Goal: Transaction & Acquisition: Obtain resource

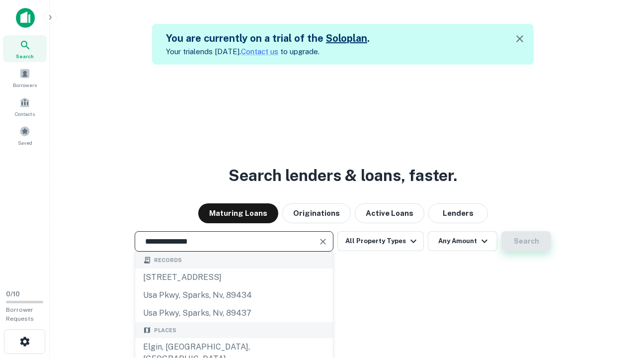
type input "**********"
click at [502, 231] on button "Search" at bounding box center [527, 241] width 50 height 20
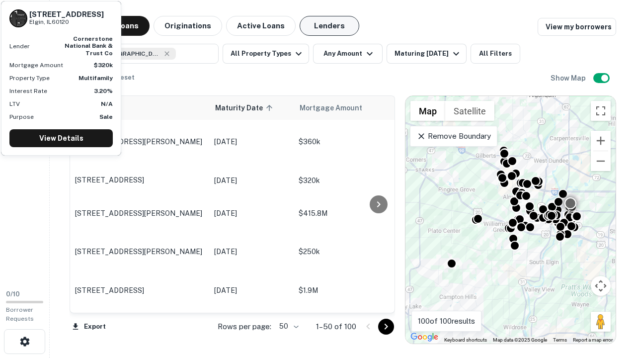
click at [330, 26] on button "Lenders" at bounding box center [330, 26] width 60 height 20
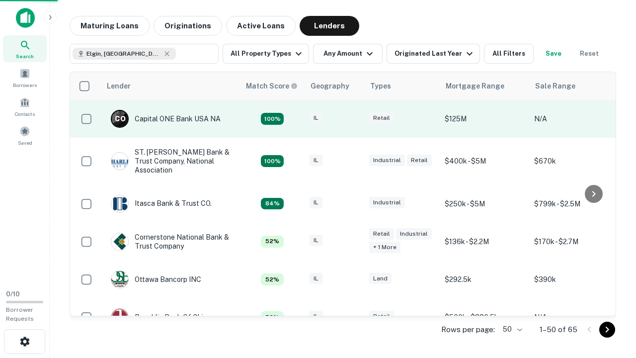
click at [353, 119] on div "IL" at bounding box center [335, 118] width 50 height 13
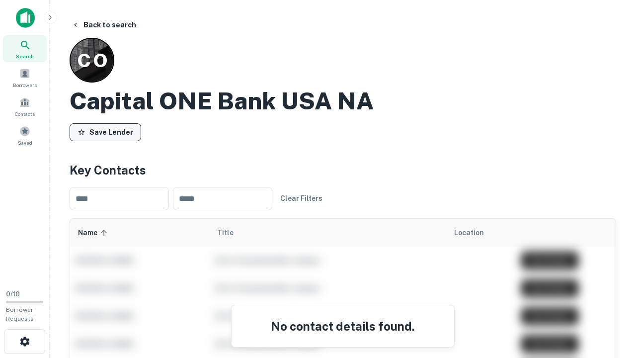
click at [105, 132] on button "Save Lender" at bounding box center [106, 132] width 72 height 18
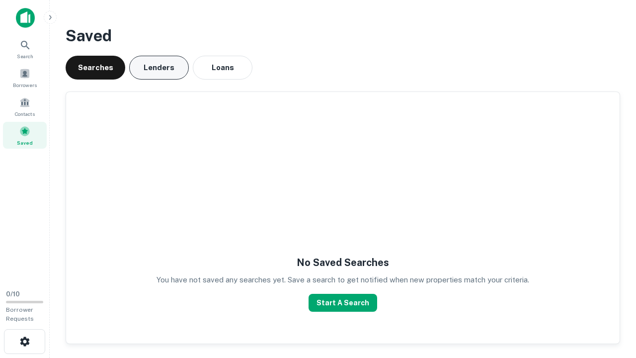
click at [159, 68] on button "Lenders" at bounding box center [159, 68] width 60 height 24
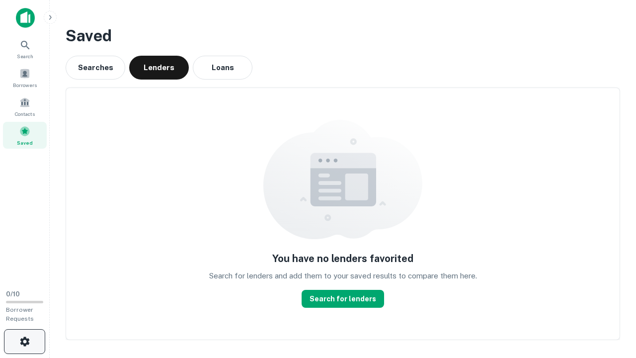
click at [24, 342] on icon "button" at bounding box center [25, 342] width 12 height 12
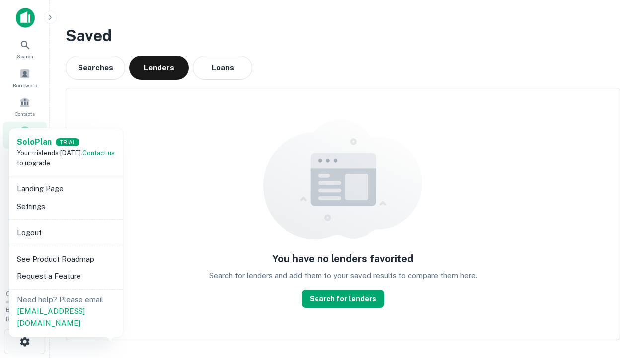
click at [66, 232] on li "Logout" at bounding box center [66, 233] width 106 height 18
